Goal: Information Seeking & Learning: Check status

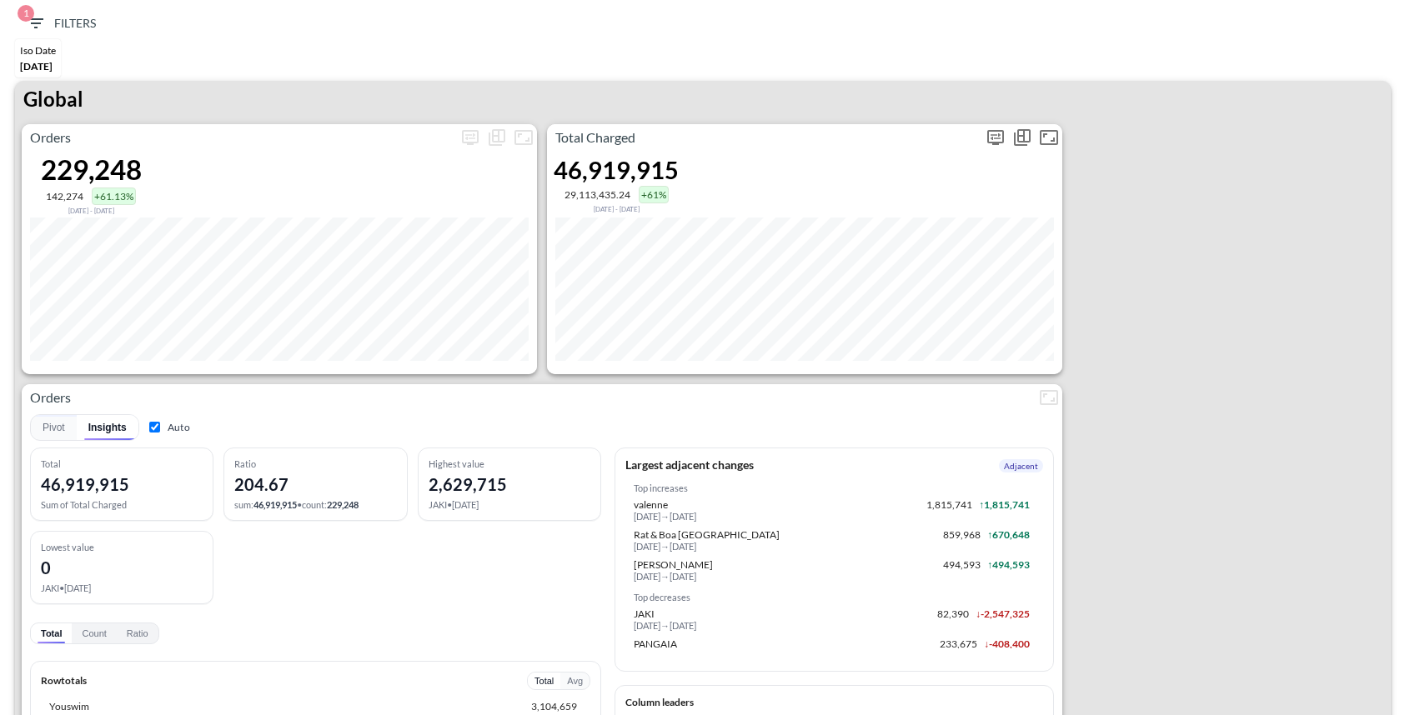
click at [994, 133] on icon "more" at bounding box center [995, 136] width 10 height 7
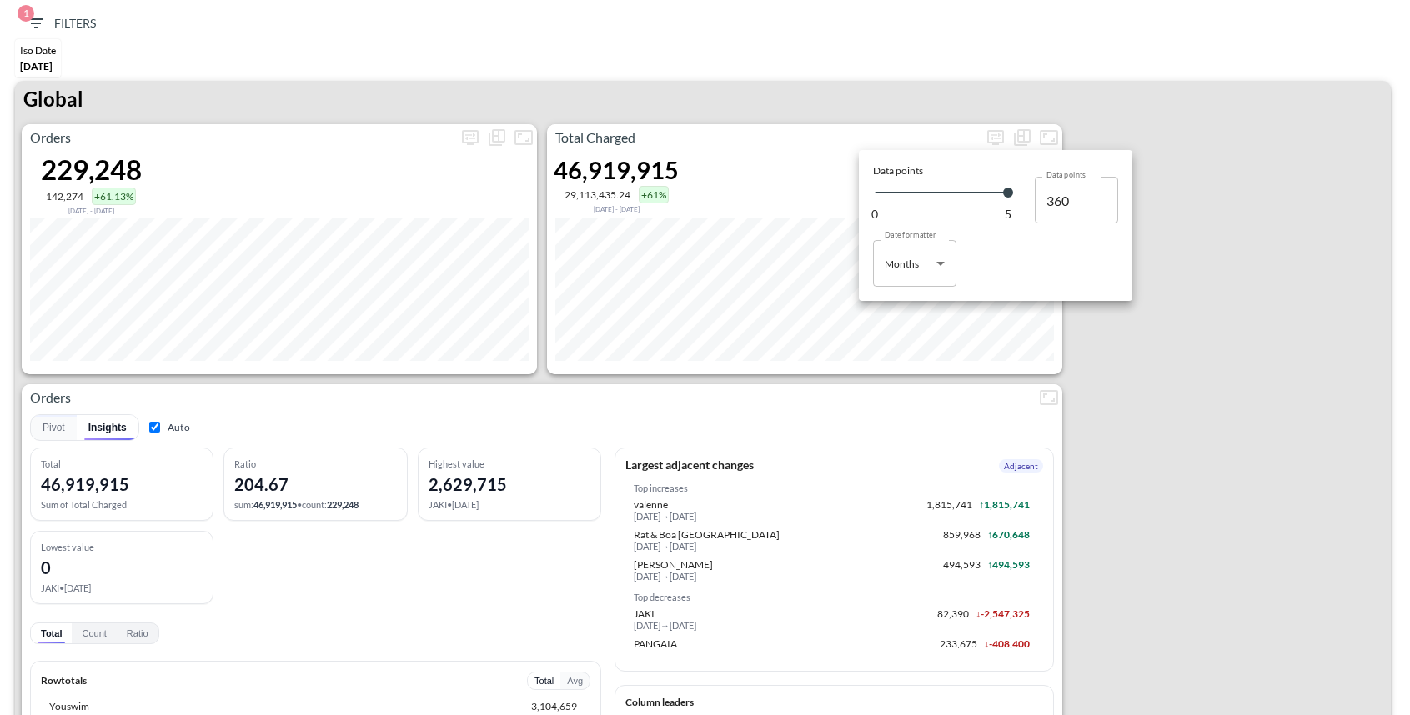
click at [904, 272] on body "BI.P.EYE, Interactive Analytics Dashboards 1 Filters Iso Date May 01, 2025 Glob…" at bounding box center [705, 357] width 1410 height 715
click at [904, 299] on div "Days" at bounding box center [897, 305] width 22 height 15
type input "Days"
type input "144"
click at [864, 76] on div at bounding box center [705, 357] width 1410 height 715
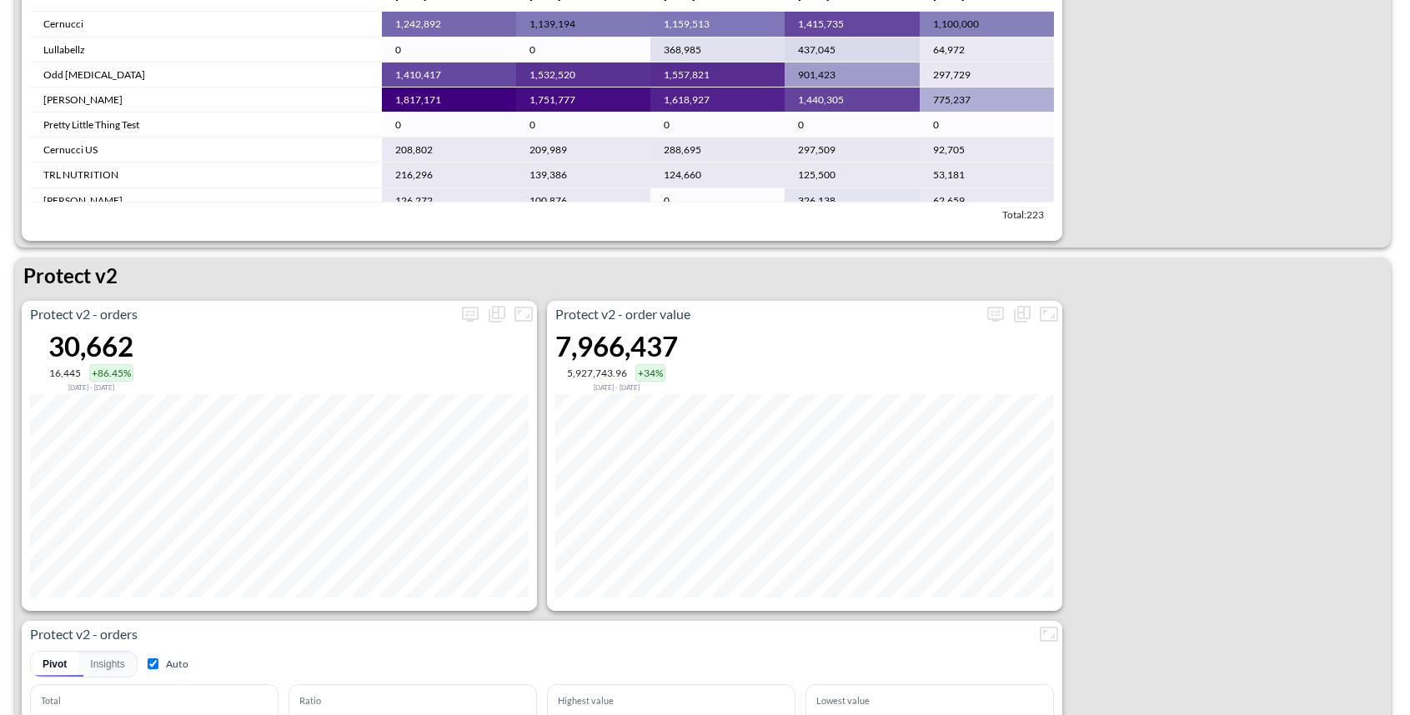
scroll to position [2985, 0]
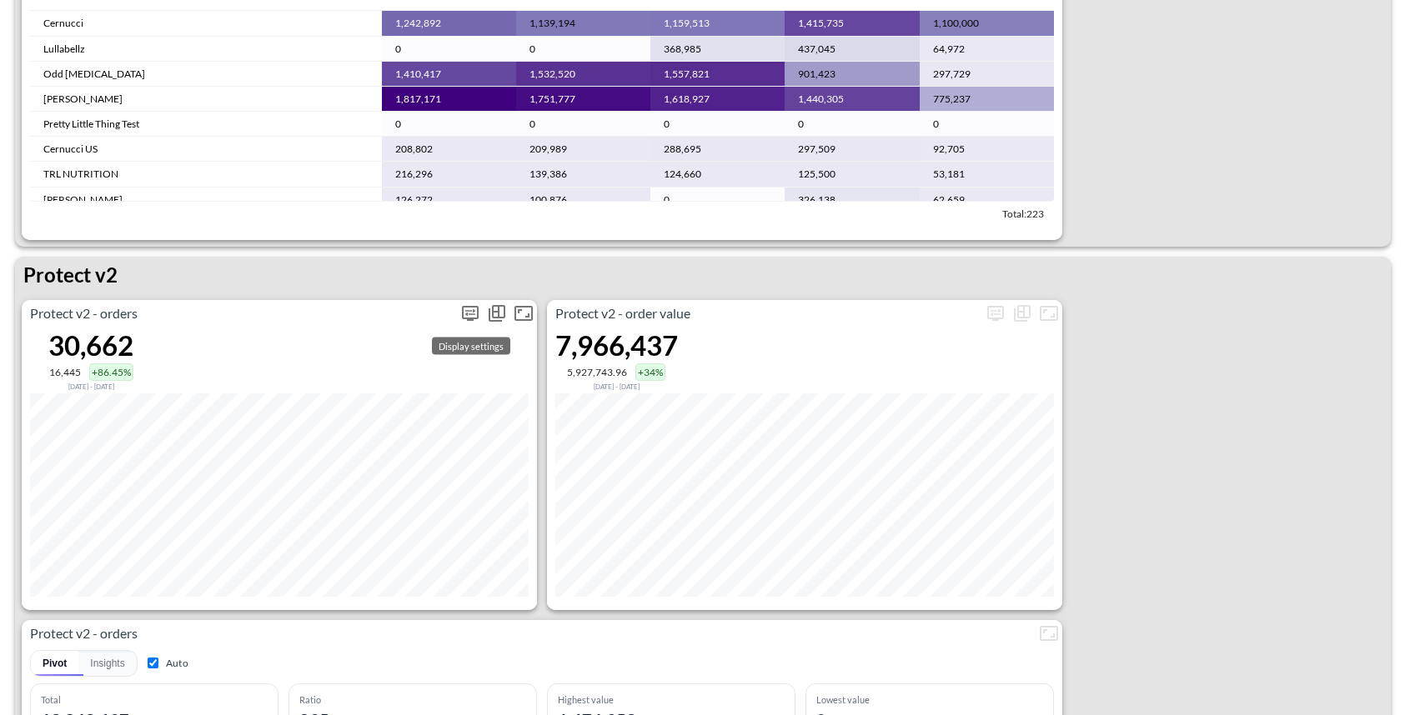
click at [473, 314] on icon "more" at bounding box center [470, 313] width 20 height 20
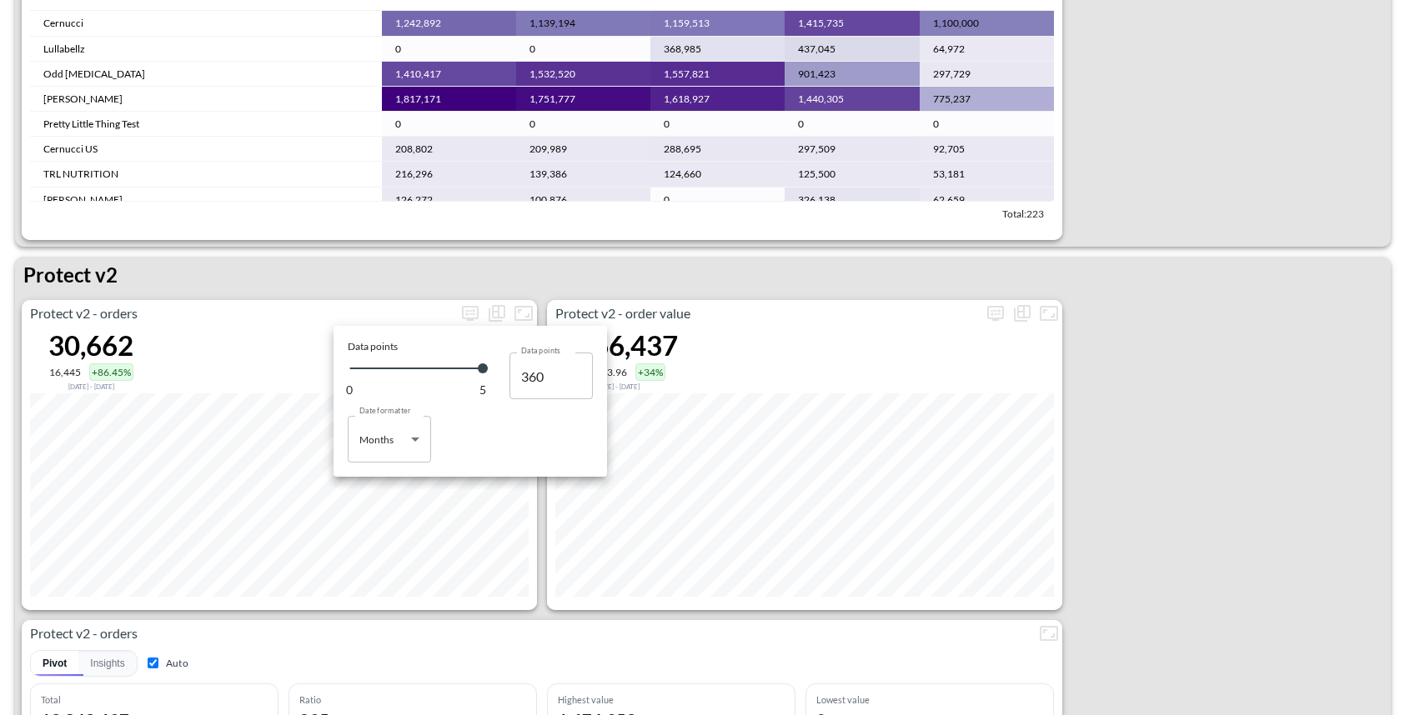
click at [406, 422] on body "BI.P.EYE, Interactive Analytics Dashboards 1 Filters Iso Date May 01, 2025 Glob…" at bounding box center [705, 357] width 1410 height 715
click at [400, 473] on li "Days" at bounding box center [389, 481] width 83 height 25
type input "Days"
click at [394, 278] on div at bounding box center [705, 357] width 1410 height 715
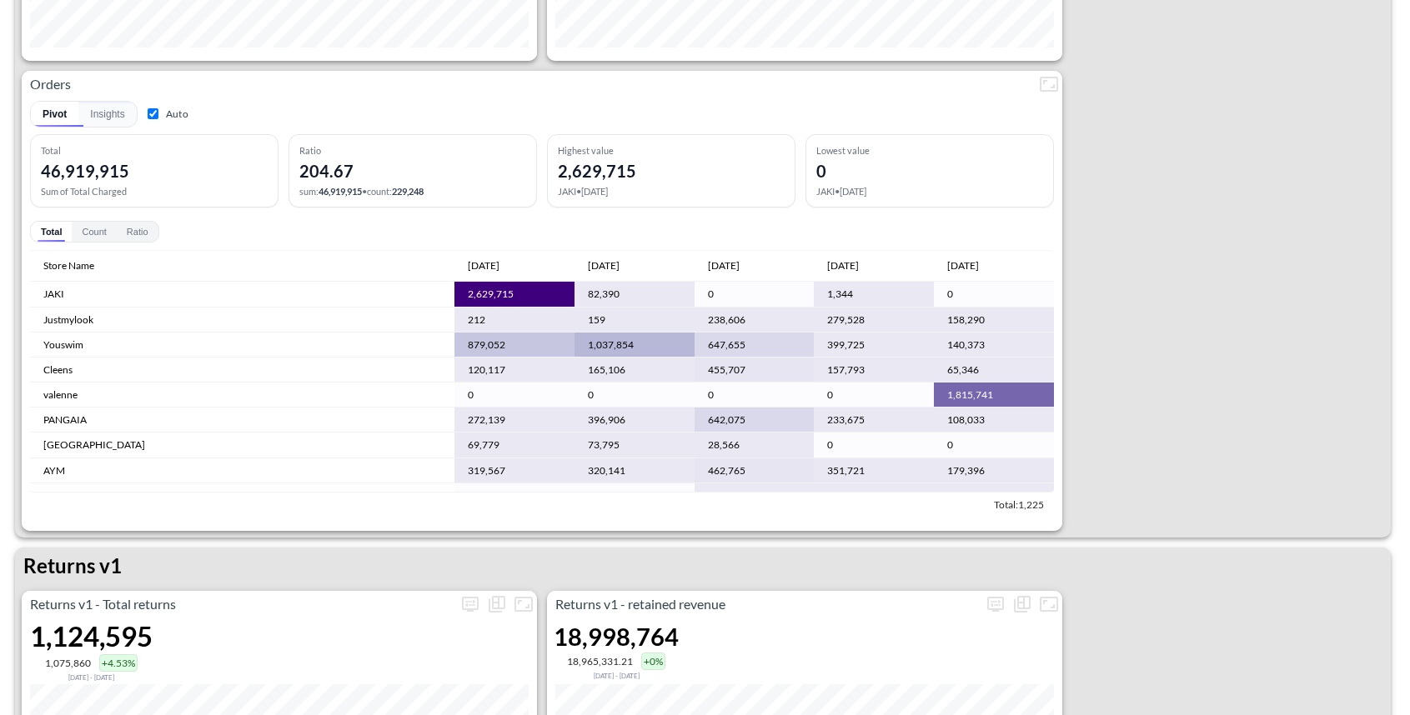
scroll to position [0, 0]
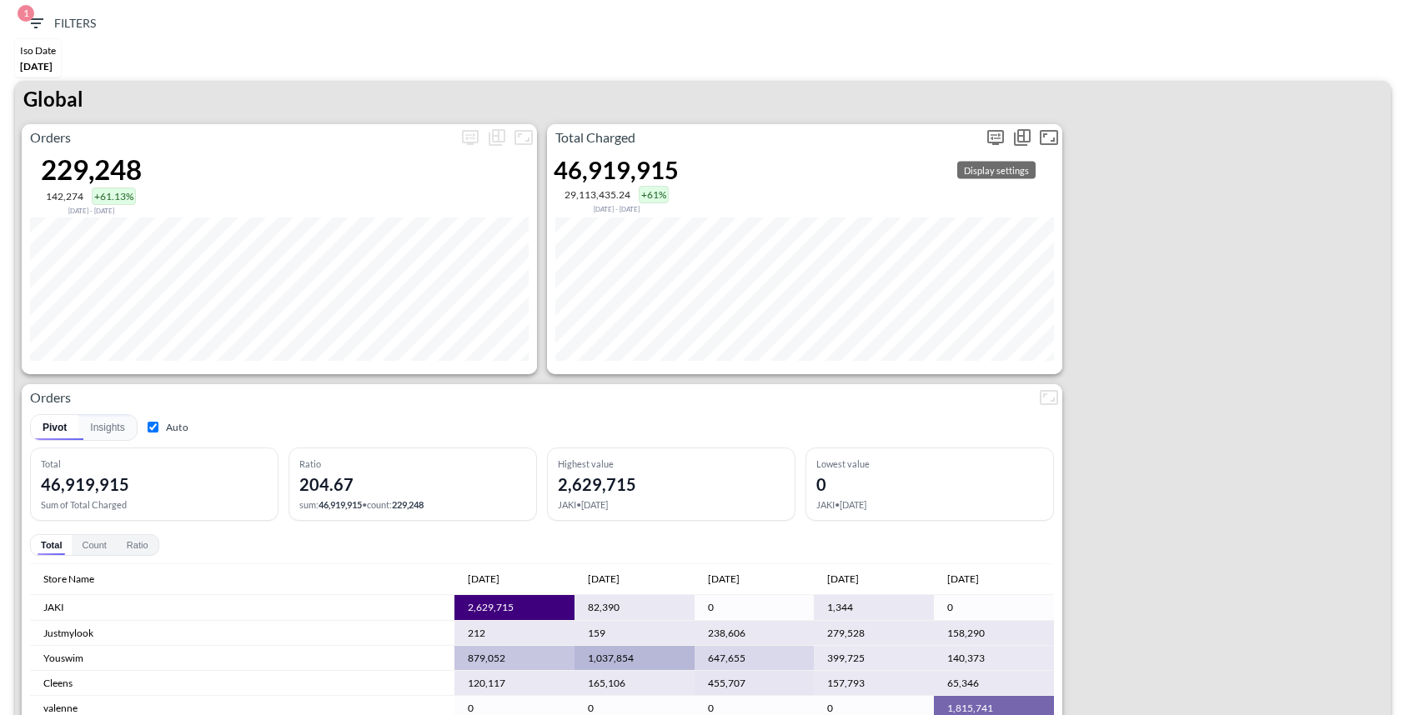
click at [995, 138] on icon "more" at bounding box center [995, 138] width 20 height 20
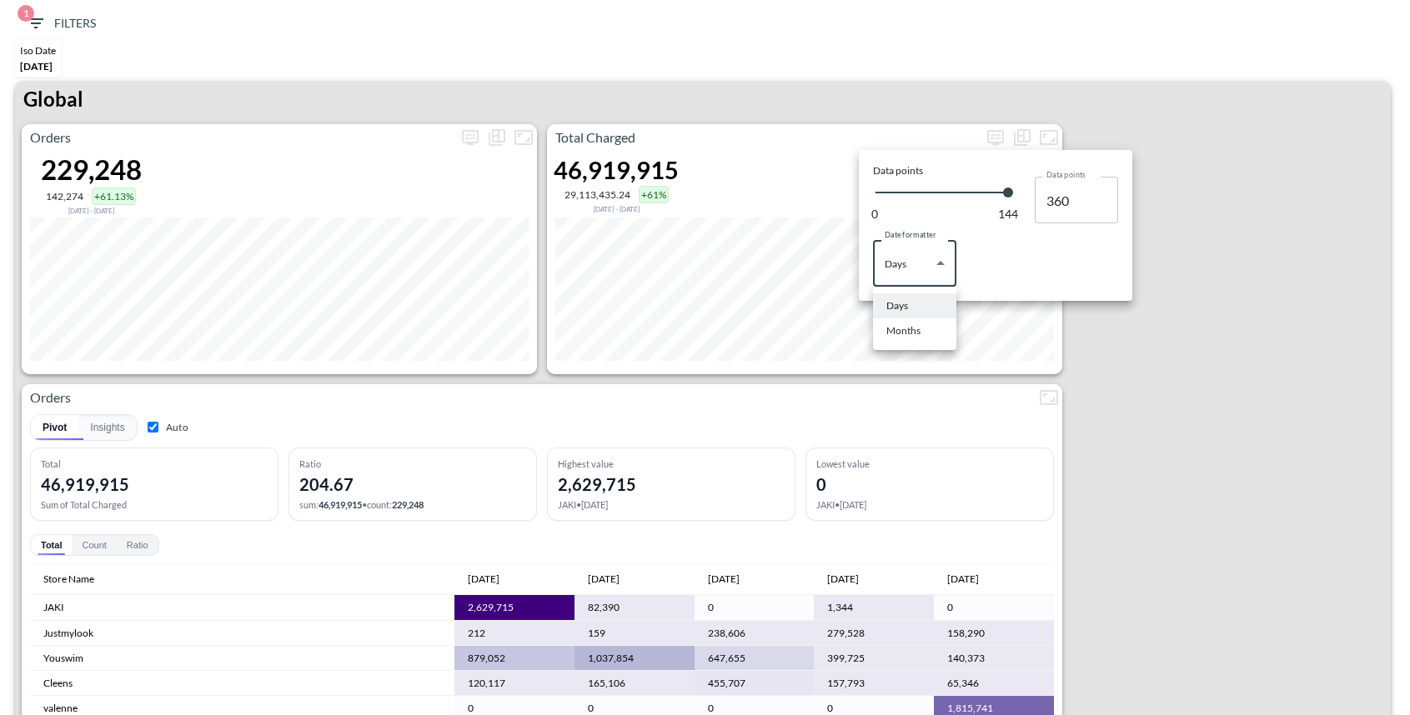
click at [909, 283] on body "BI.P.EYE, Interactive Analytics Dashboards 1 Filters Iso Date May 01, 2025 Glob…" at bounding box center [705, 357] width 1410 height 715
click at [909, 327] on div "Months" at bounding box center [903, 330] width 34 height 15
type input "Months"
click at [1182, 168] on div at bounding box center [705, 357] width 1410 height 715
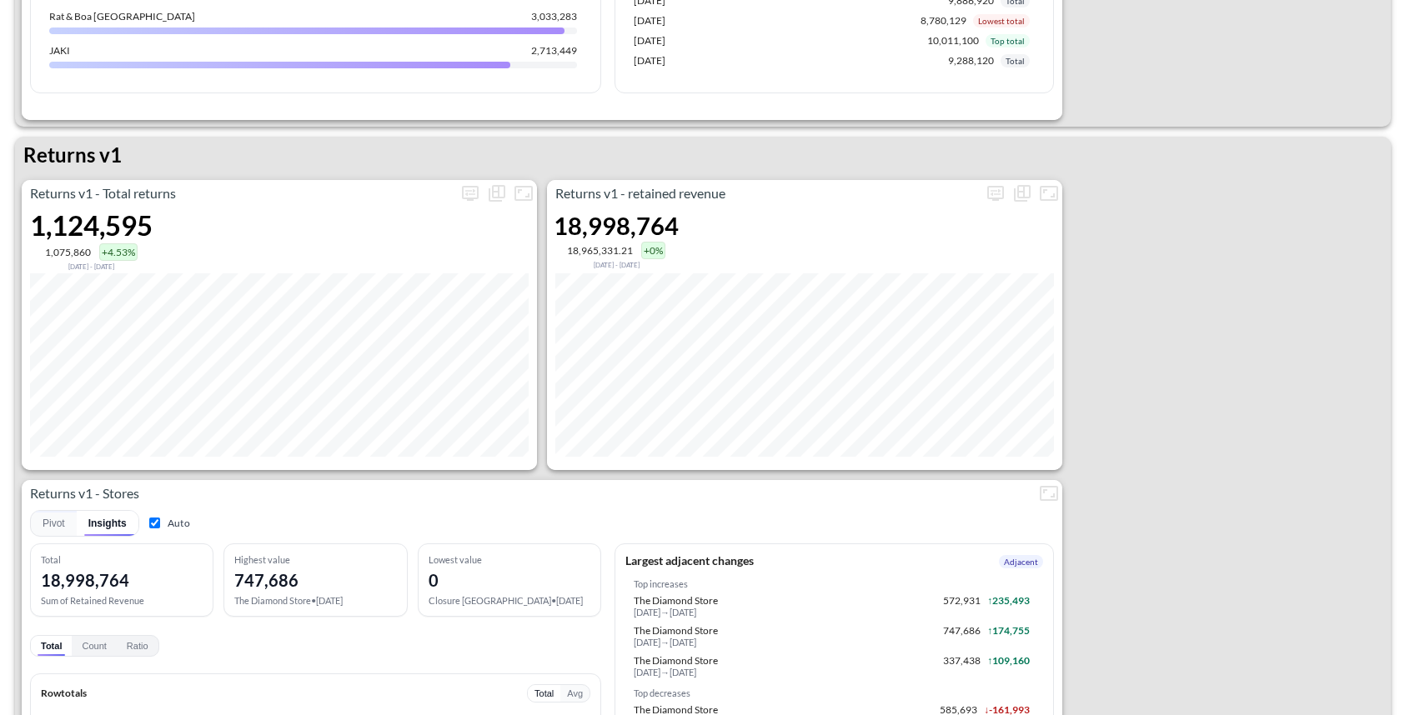
scroll to position [730, 0]
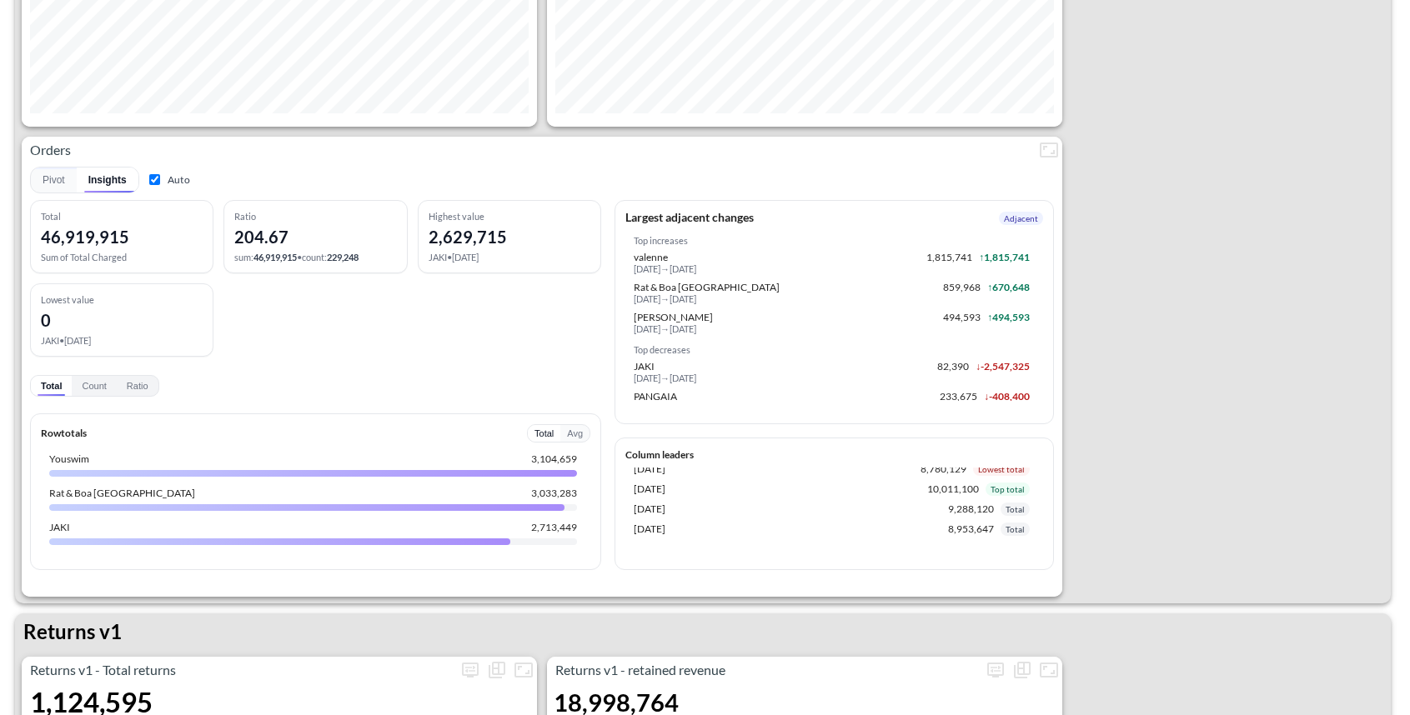
scroll to position [43, 0]
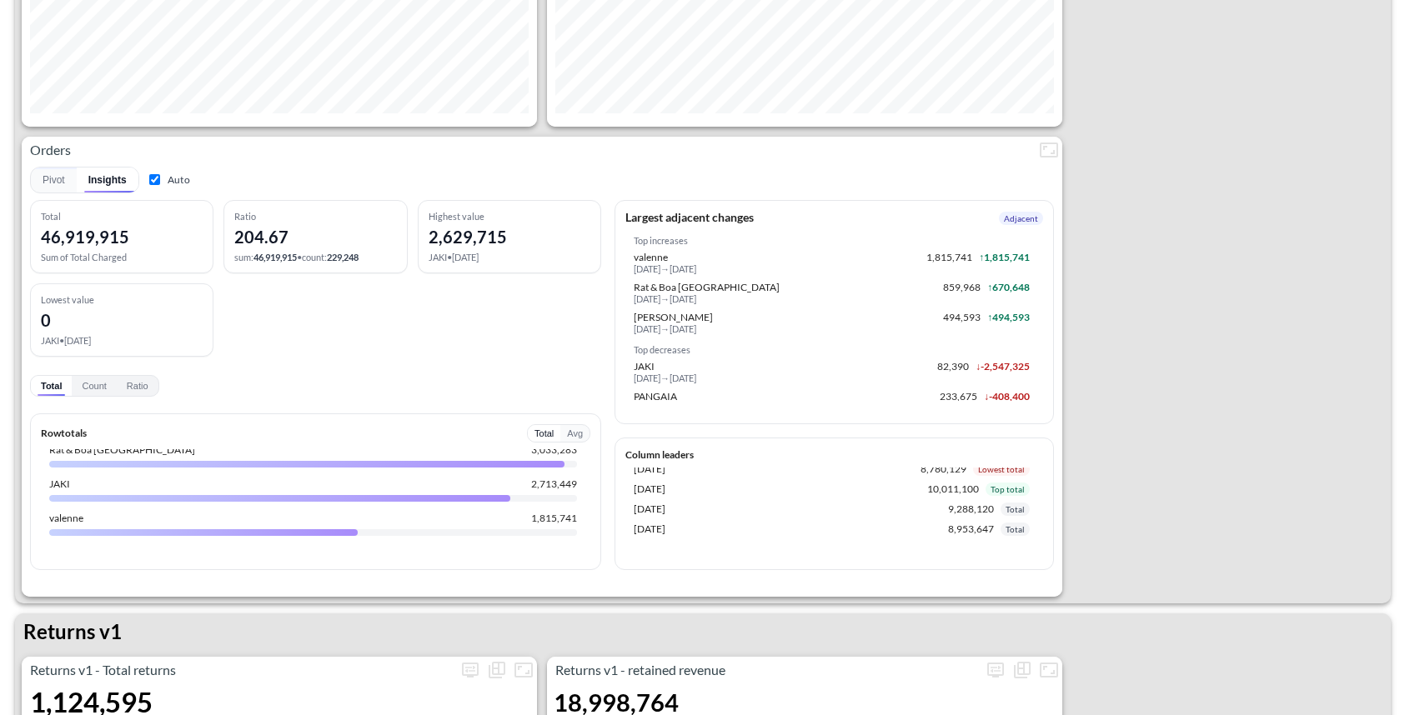
click at [149, 174] on input "Auto" at bounding box center [154, 179] width 11 height 11
checkbox input "false"
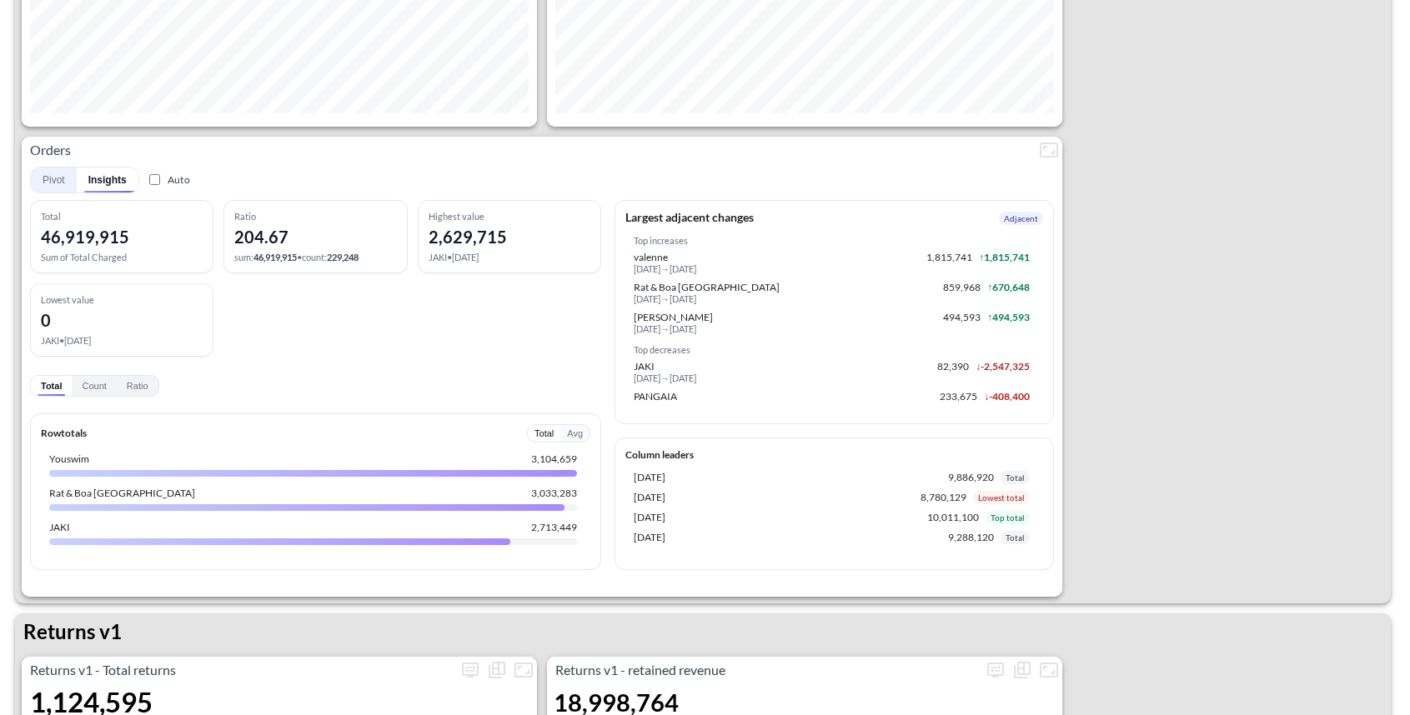
click at [55, 179] on button "Pivot" at bounding box center [54, 180] width 46 height 25
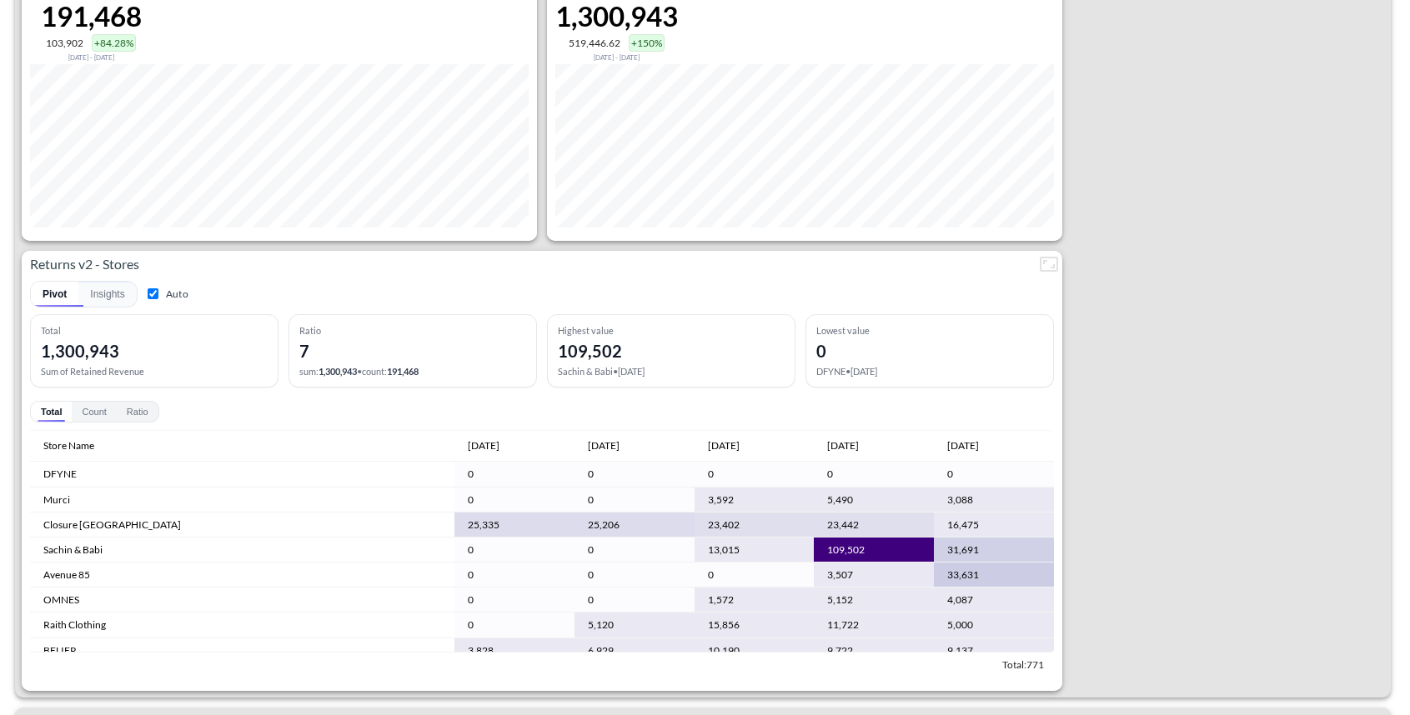
scroll to position [8916, 0]
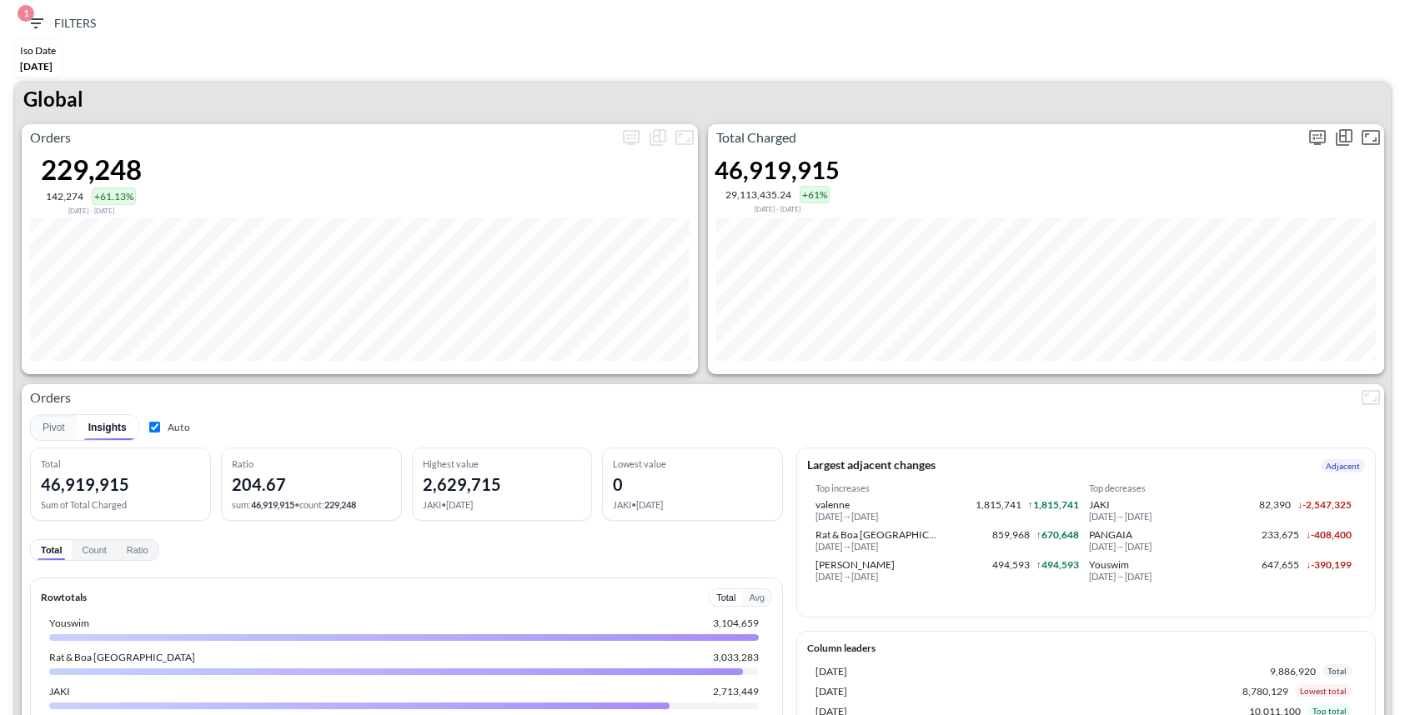
click at [1314, 133] on icon "more" at bounding box center [1317, 138] width 20 height 20
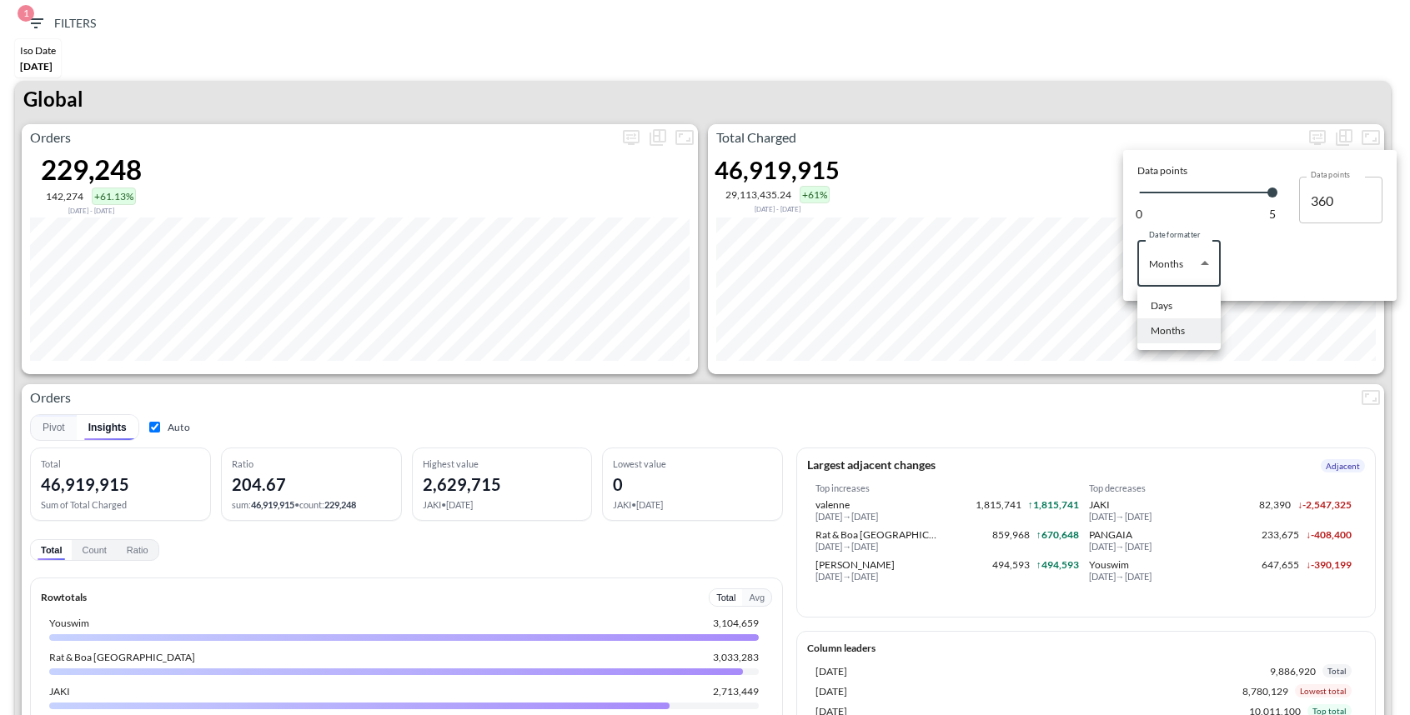
click at [1203, 265] on body "BI.P.EYE, Interactive Analytics Dashboards 1 Filters Iso Date May 01, 2025 Glob…" at bounding box center [705, 357] width 1410 height 715
drag, startPoint x: 1174, startPoint y: 304, endPoint x: 1179, endPoint y: 120, distance: 184.3
click at [1174, 304] on li "Days" at bounding box center [1178, 305] width 83 height 25
type input "Days"
click at [1177, 58] on div at bounding box center [705, 357] width 1410 height 715
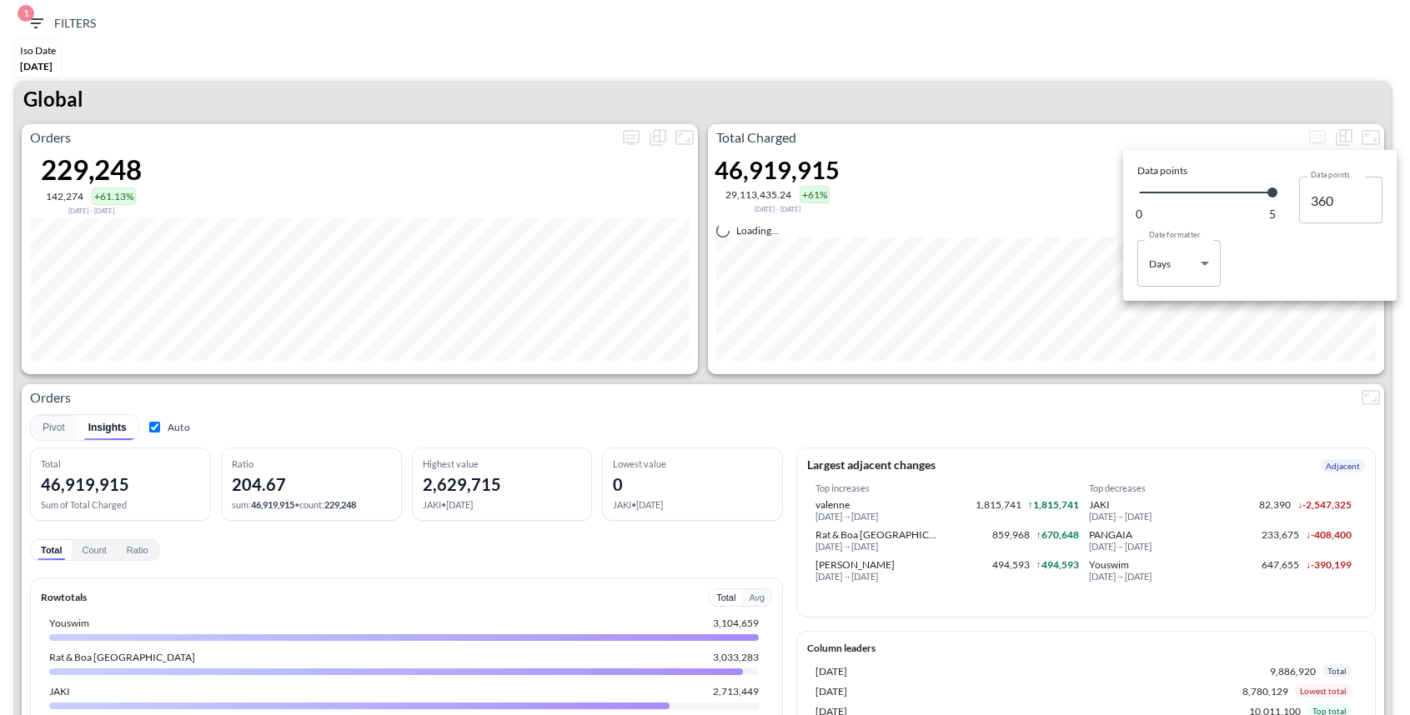
type input "144"
click at [1156, 89] on div at bounding box center [705, 357] width 1410 height 715
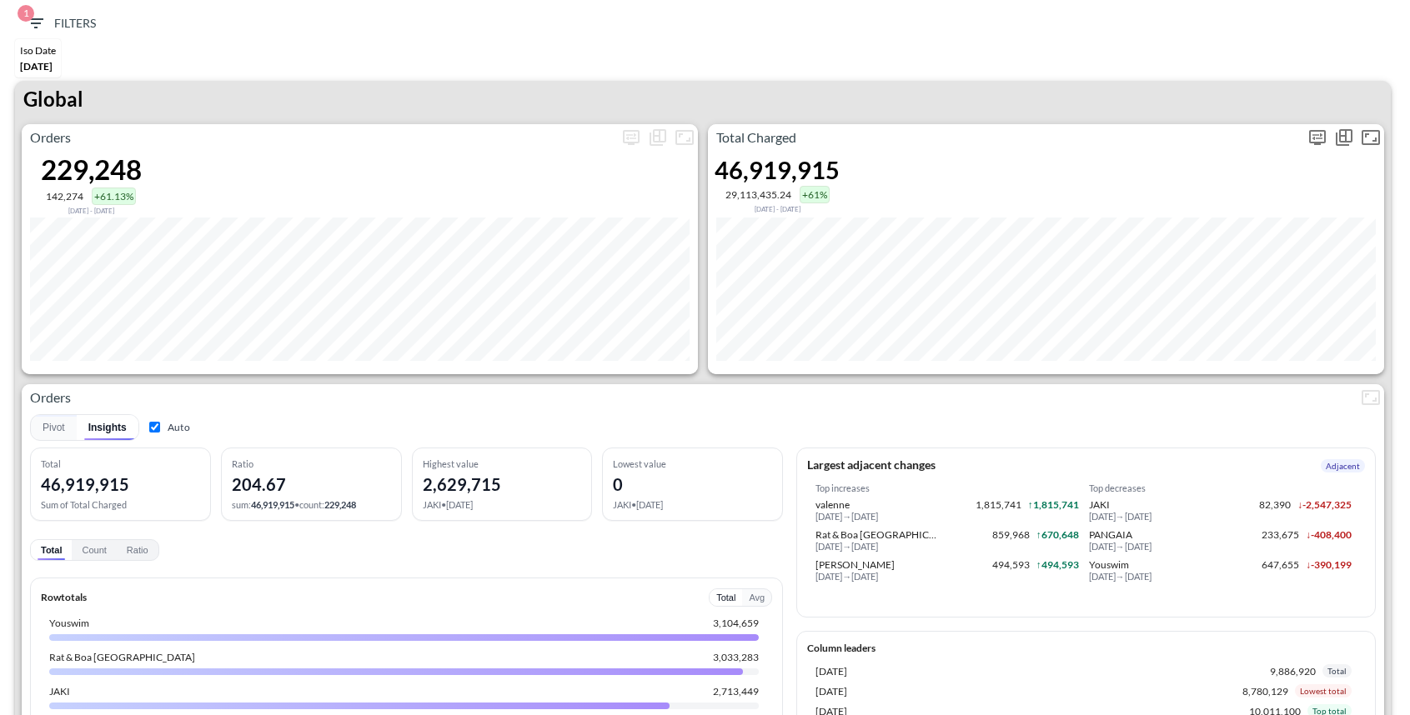
click at [1320, 141] on icon "more" at bounding box center [1317, 137] width 17 height 15
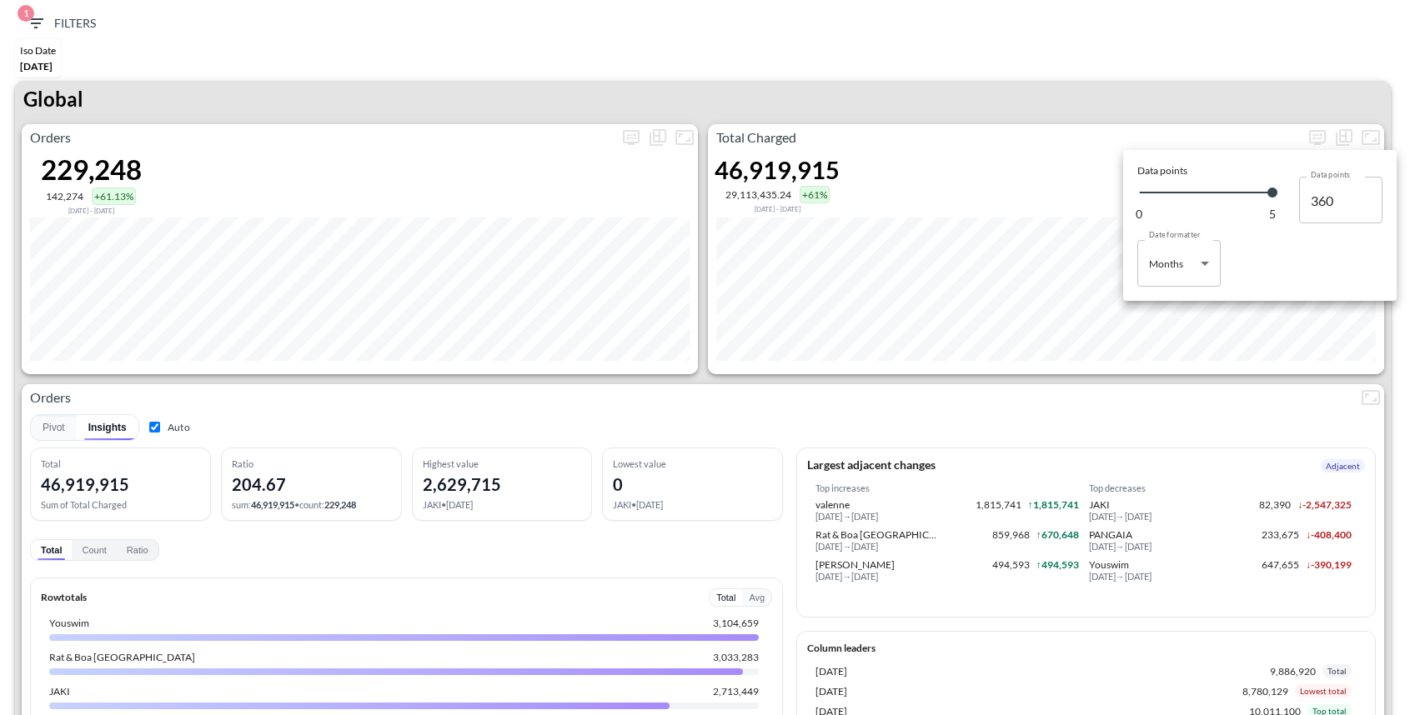
click at [1212, 261] on body "BI.P.EYE, Interactive Analytics Dashboards 1 Filters Iso Date May 01, 2025 Glob…" at bounding box center [705, 357] width 1410 height 715
click at [1169, 305] on div "Days" at bounding box center [1161, 305] width 22 height 15
type input "Days"
type input "144"
click at [1124, 75] on div at bounding box center [705, 357] width 1410 height 715
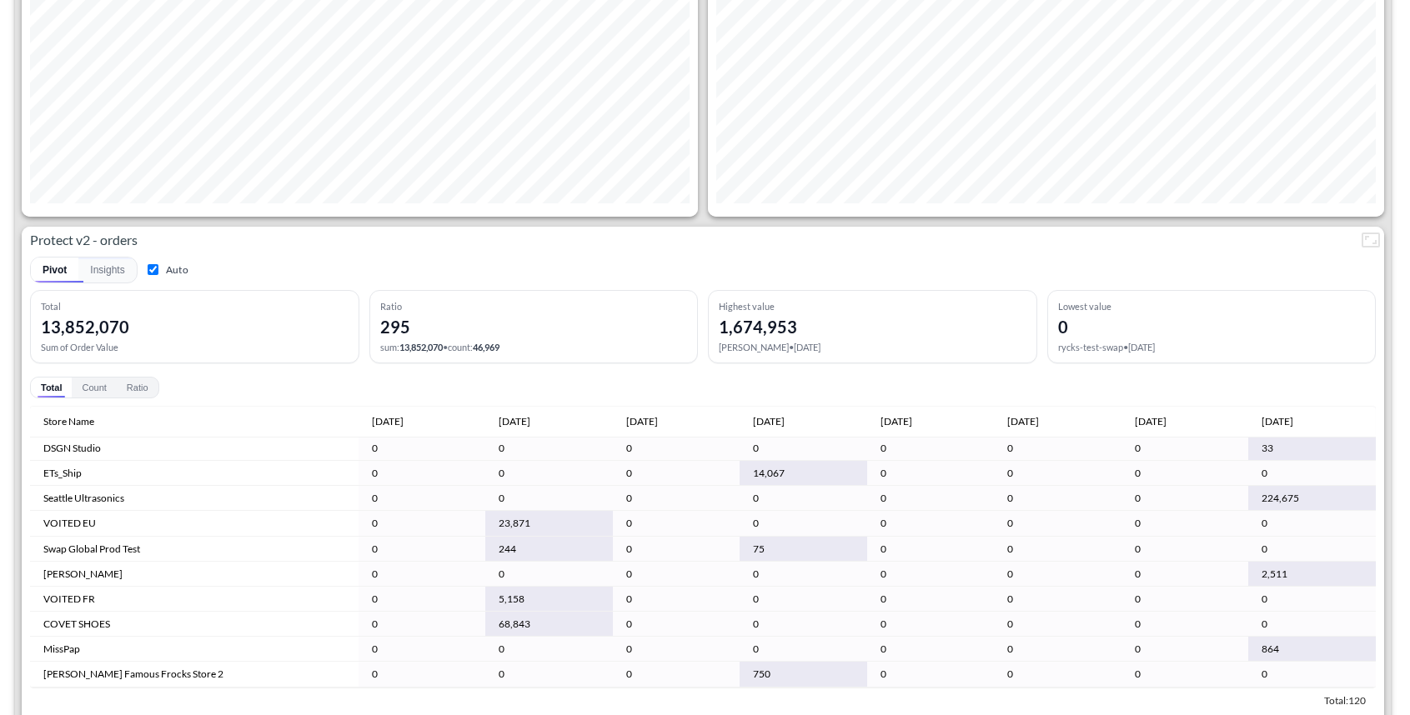
scroll to position [3422, 0]
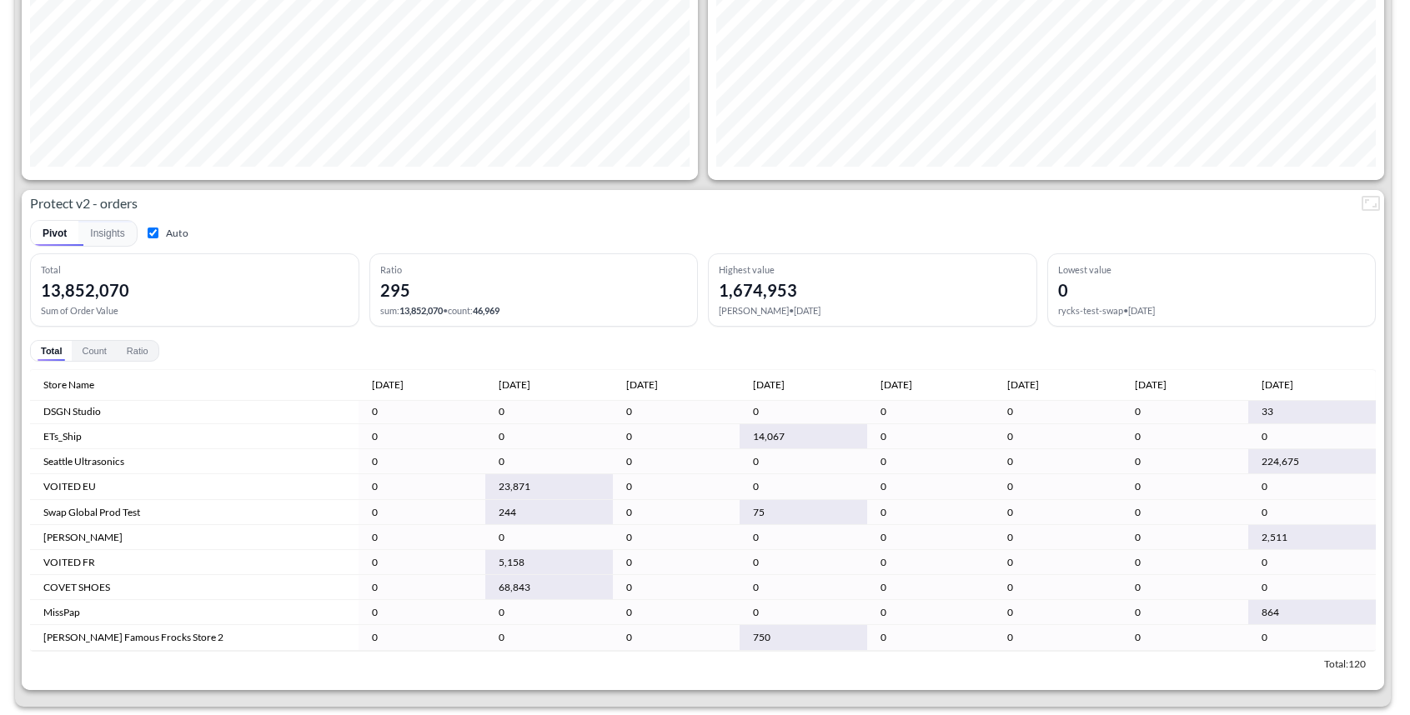
click at [146, 225] on label "Auto" at bounding box center [166, 233] width 44 height 16
click at [148, 228] on input "Auto" at bounding box center [153, 233] width 11 height 11
checkbox input "false"
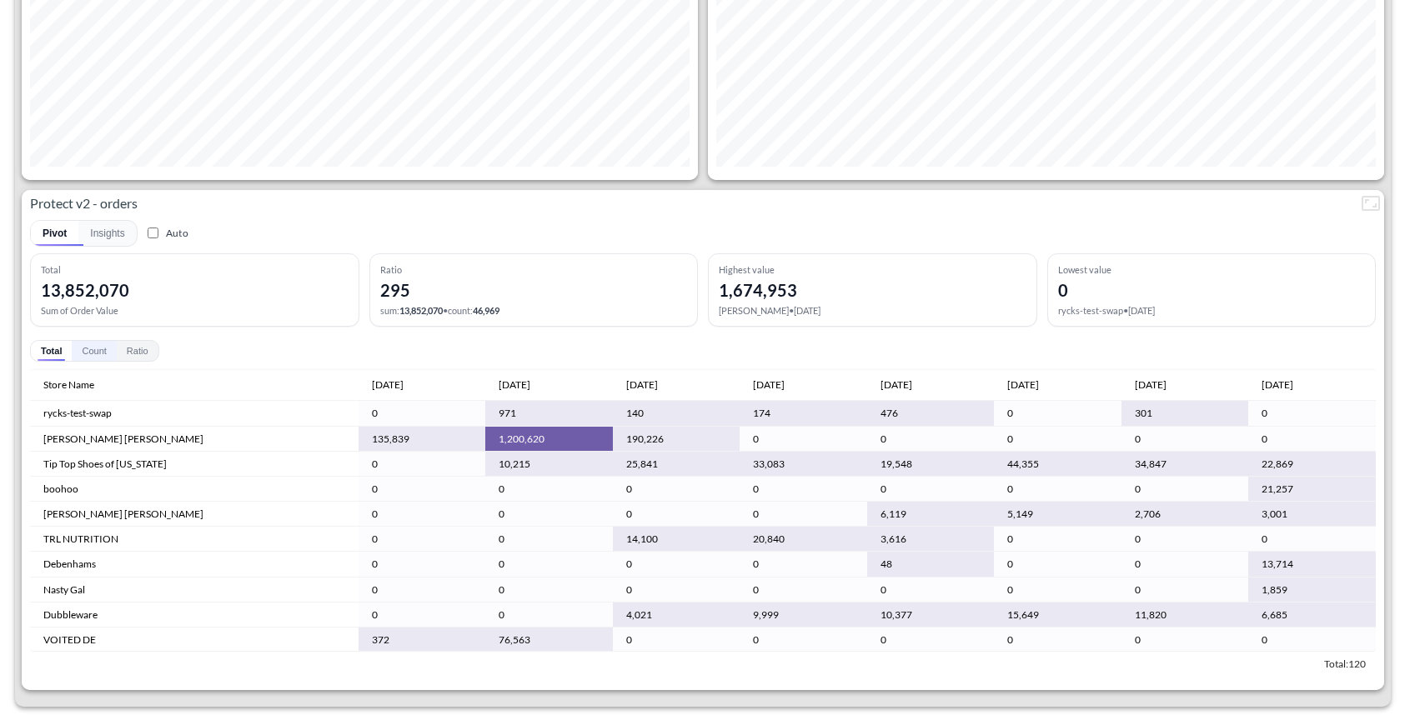
click at [92, 349] on button "Count" at bounding box center [94, 351] width 44 height 20
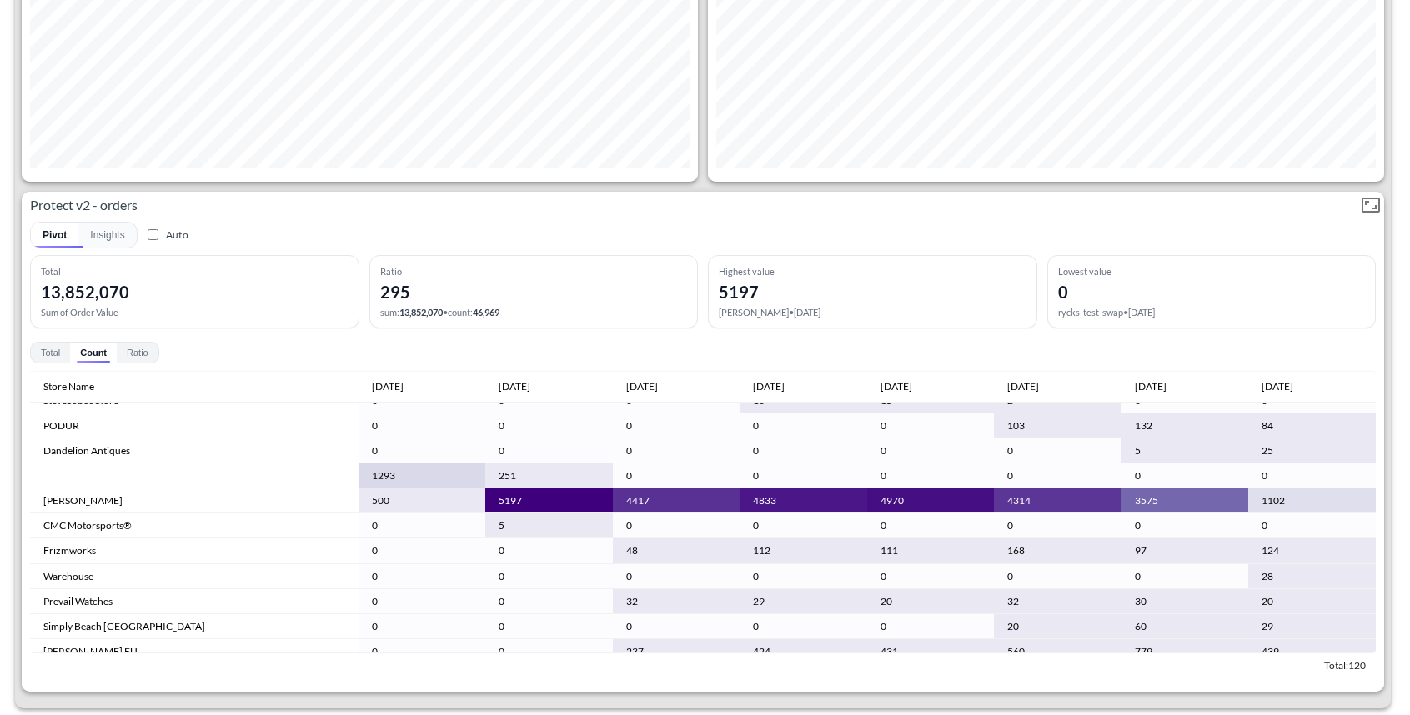
scroll to position [198, 0]
